Goal: Task Accomplishment & Management: Manage account settings

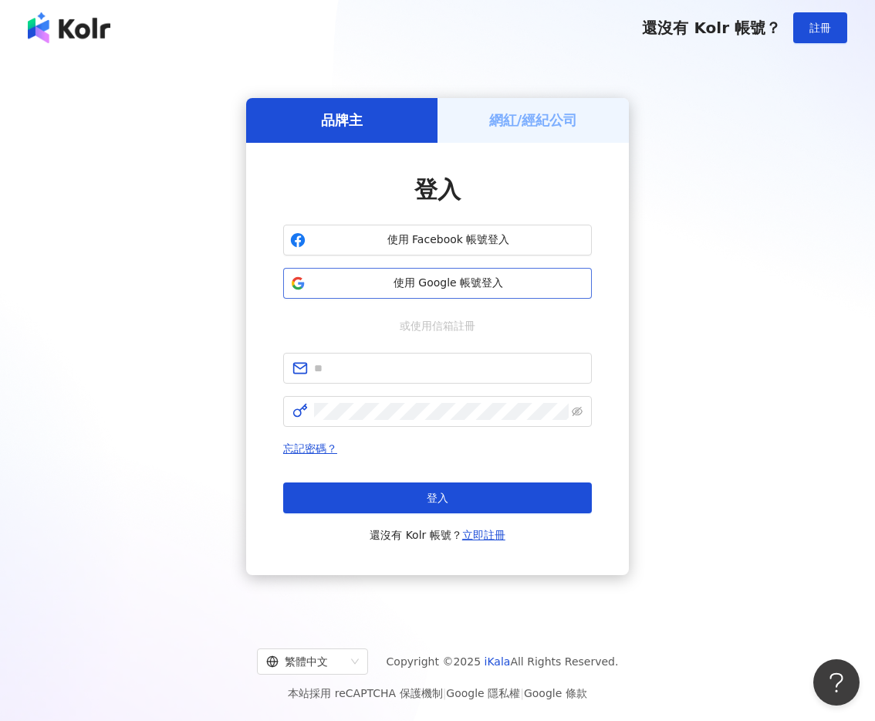
click at [490, 286] on span "使用 Google 帳號登入" at bounding box center [448, 282] width 273 height 15
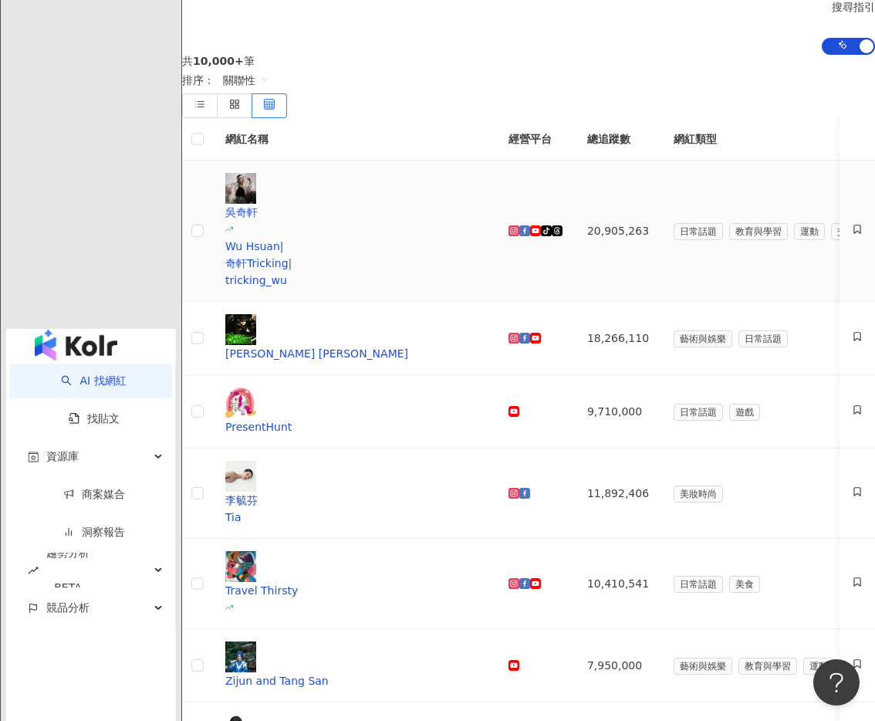
scroll to position [121, 0]
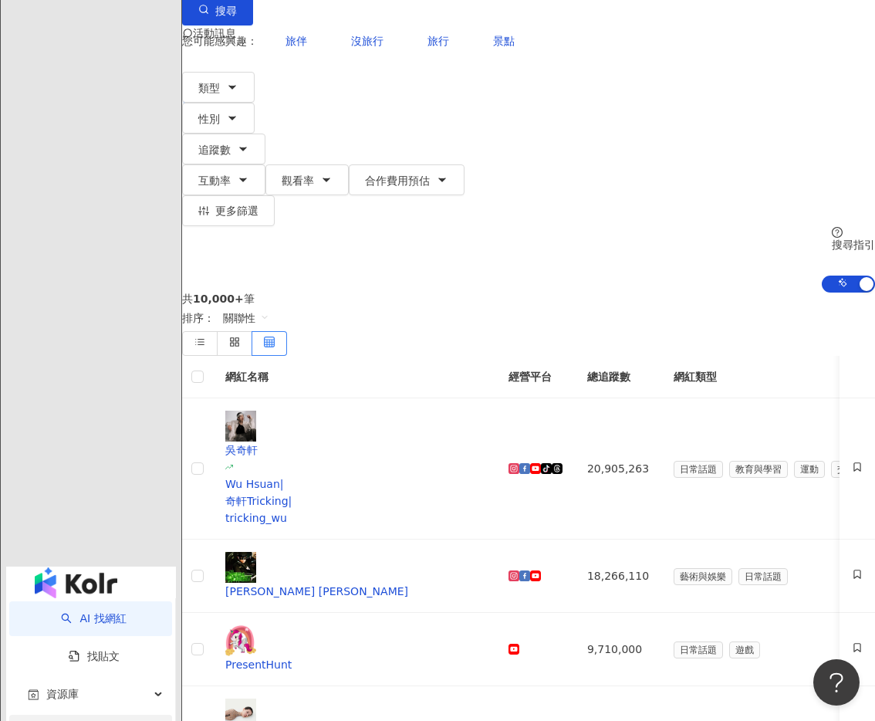
click at [67, 720] on link "商案媒合" at bounding box center [94, 731] width 62 height 12
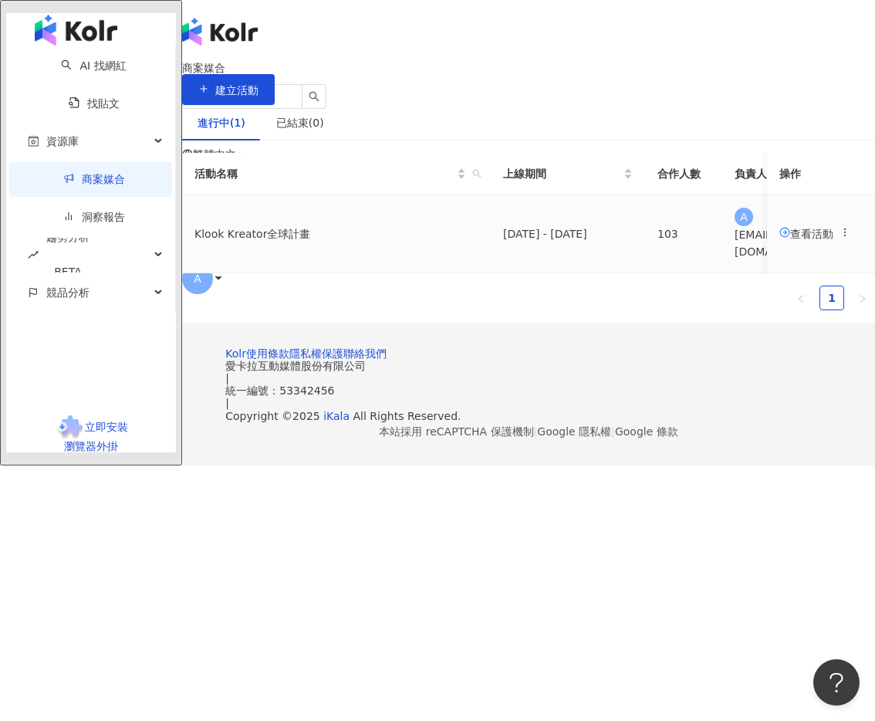
click at [298, 273] on td "Klook Kreator全球計畫" at bounding box center [336, 234] width 309 height 78
click at [779, 239] on span "查看活動" at bounding box center [806, 233] width 54 height 12
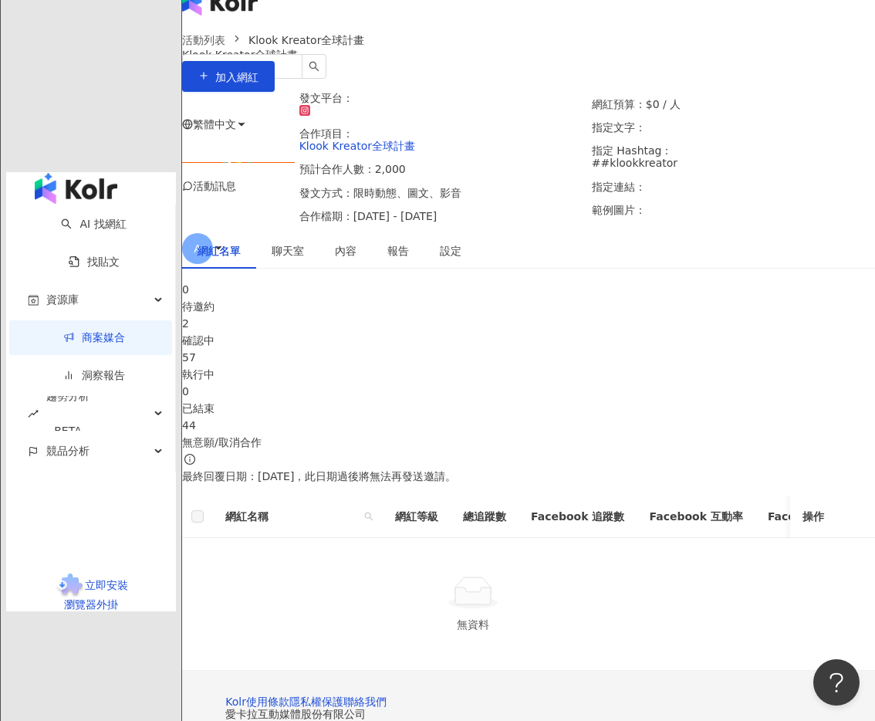
scroll to position [35, 0]
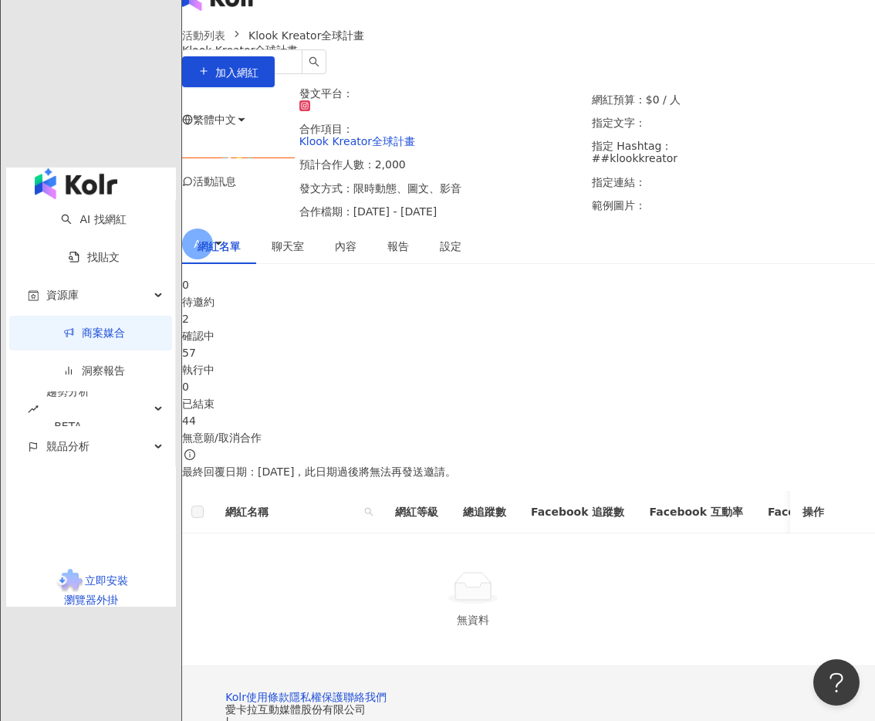
click at [405, 327] on div "2" at bounding box center [528, 318] width 693 height 17
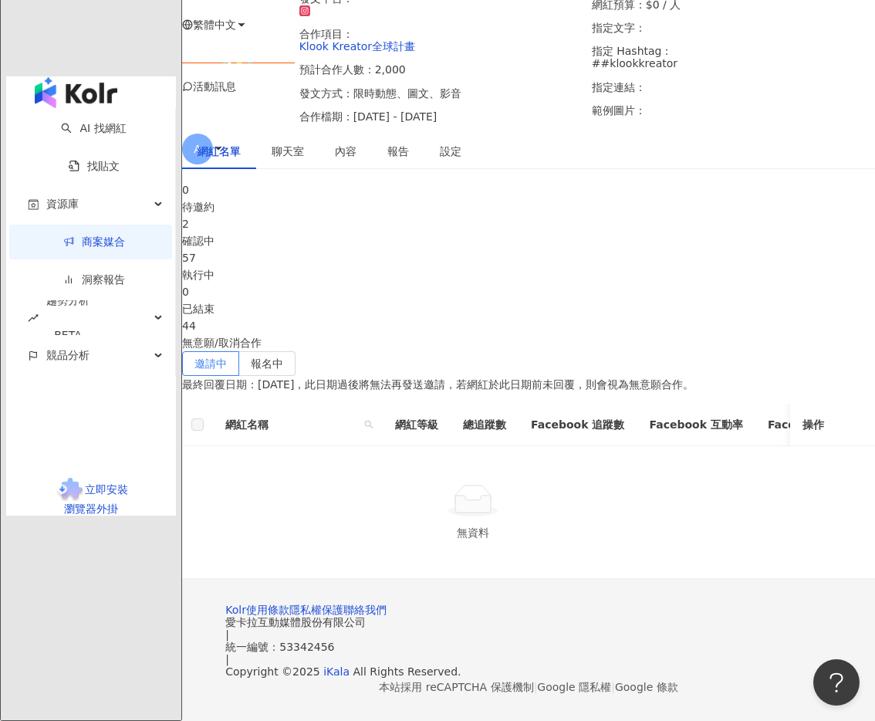
scroll to position [231, 0]
click at [505, 266] on div "執行中" at bounding box center [528, 274] width 693 height 17
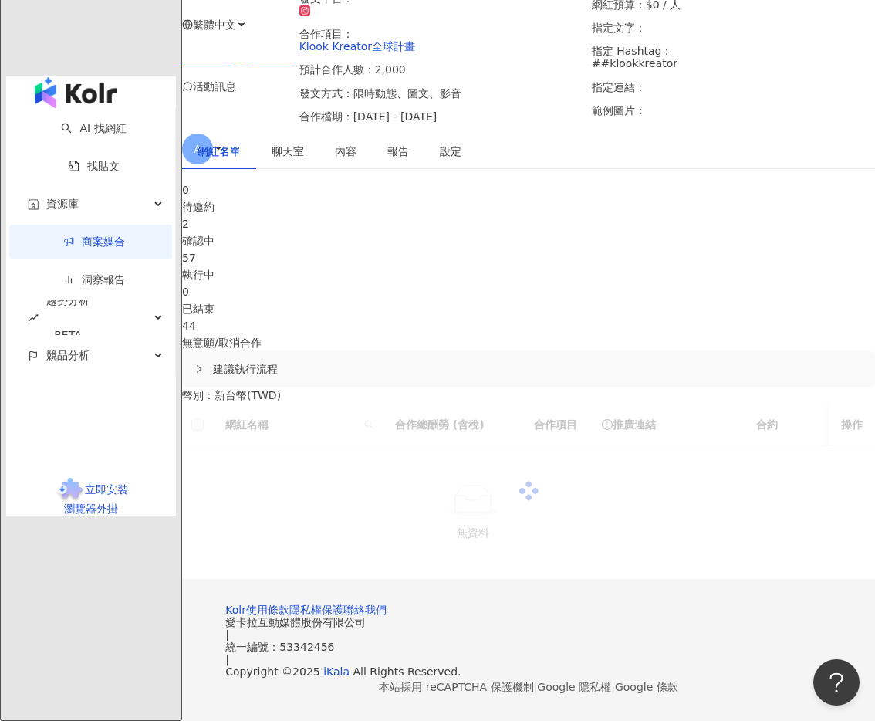
click at [393, 215] on div "2" at bounding box center [528, 223] width 693 height 17
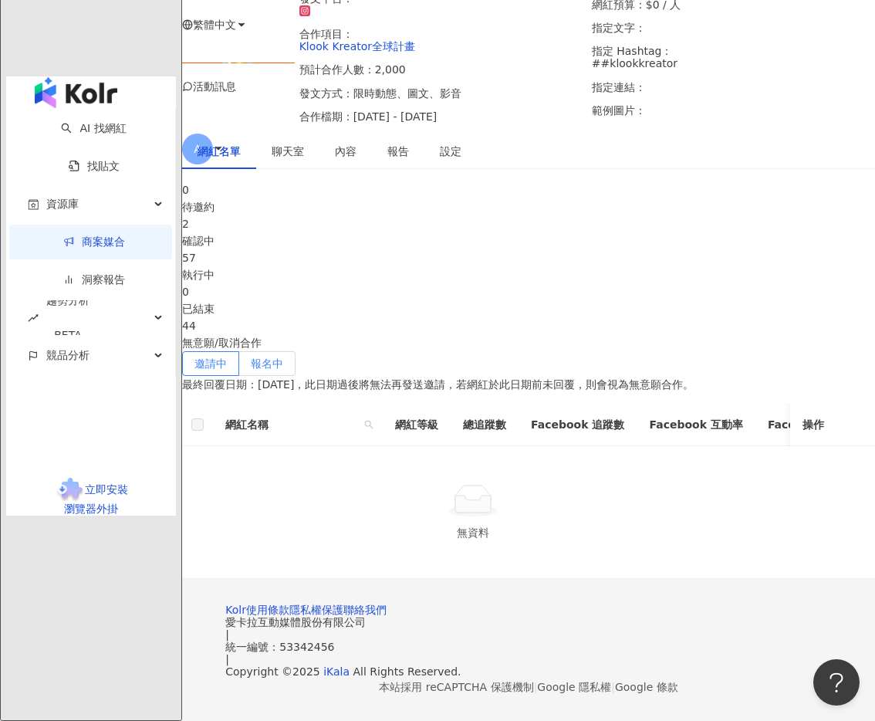
click at [295, 351] on label "報名中" at bounding box center [267, 363] width 56 height 25
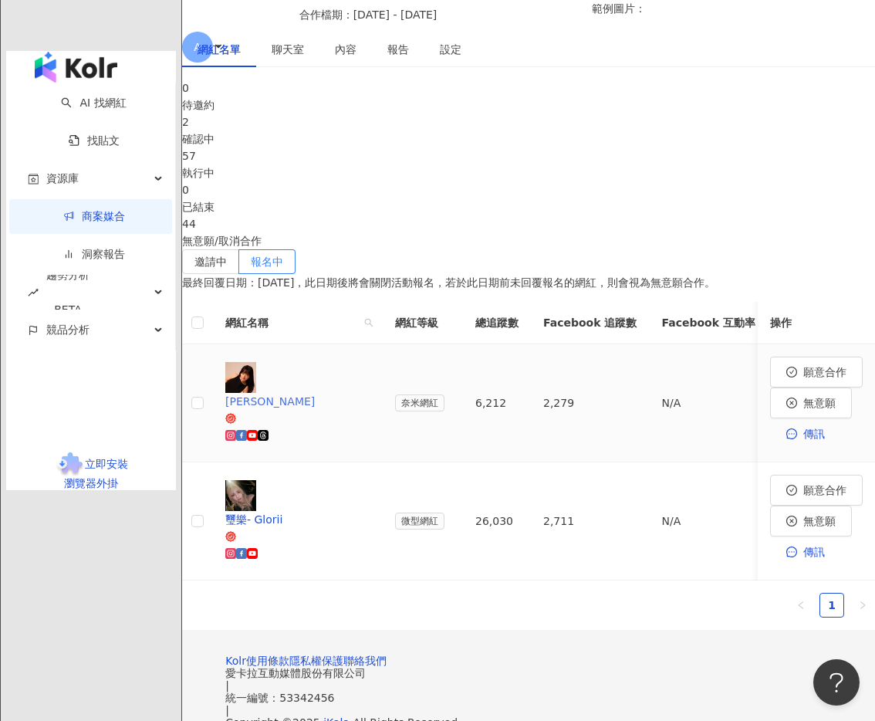
click at [236, 432] on icon at bounding box center [230, 435] width 11 height 11
click at [770, 418] on button "無意願" at bounding box center [811, 402] width 82 height 31
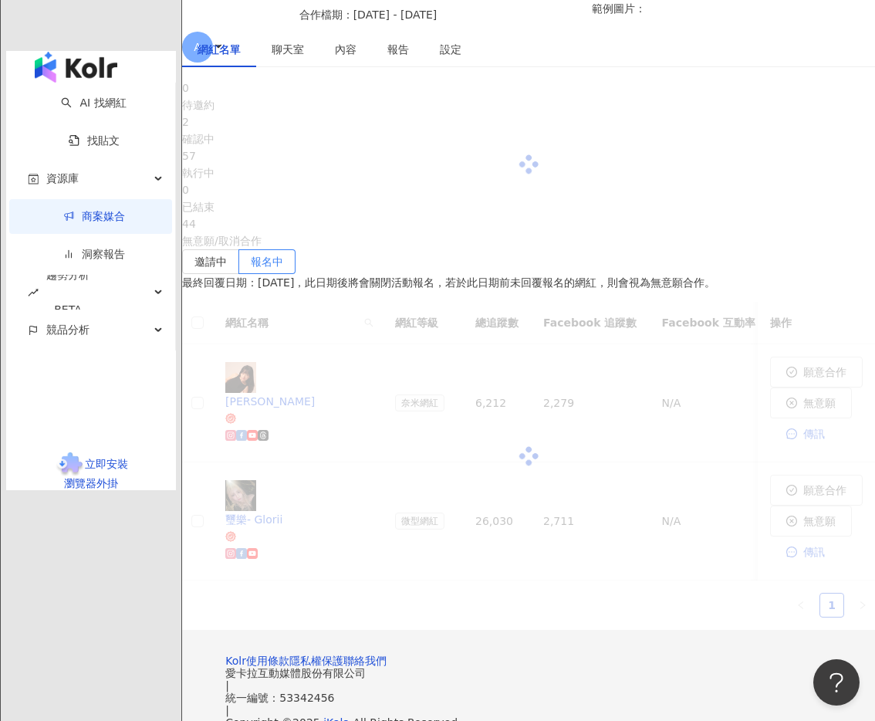
scroll to position [208, 0]
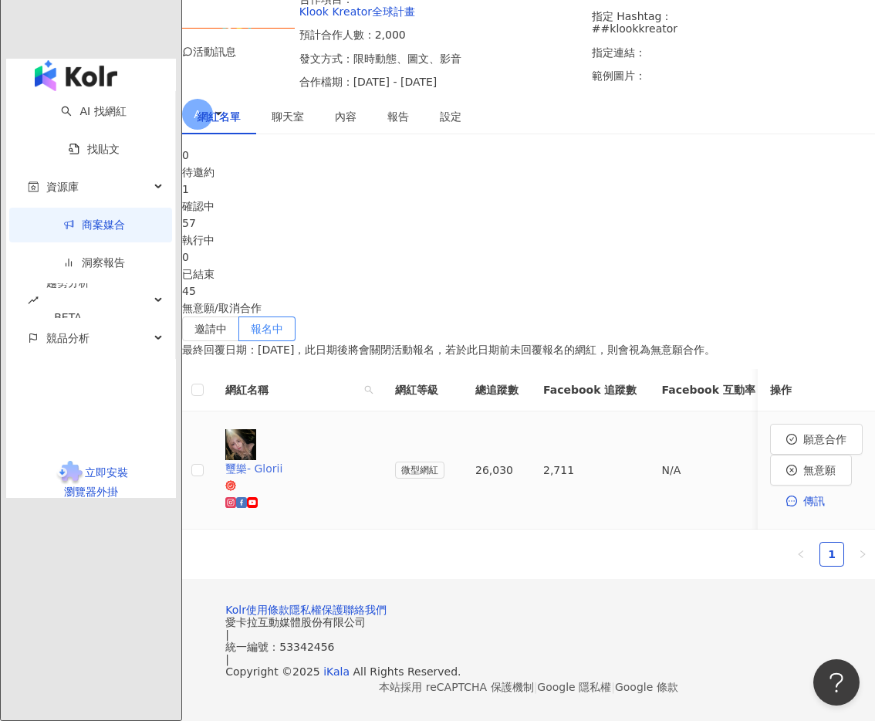
click at [236, 497] on icon at bounding box center [230, 502] width 11 height 11
click at [770, 429] on button "願意合作" at bounding box center [816, 439] width 93 height 31
